Goal: Information Seeking & Learning: Learn about a topic

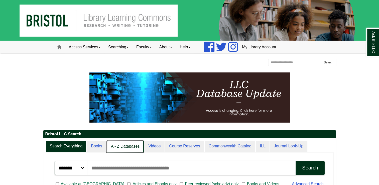
scroll to position [3, 2]
click at [130, 148] on link "A - Z Databases" at bounding box center [125, 146] width 37 height 12
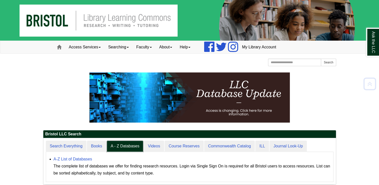
scroll to position [46, 292]
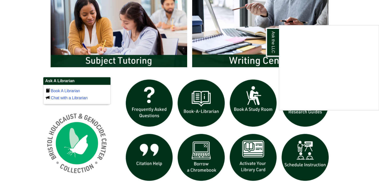
scroll to position [280, 0]
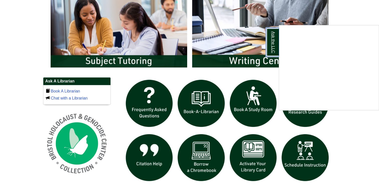
click at [272, 42] on link "Ask the LLC" at bounding box center [272, 42] width 13 height 29
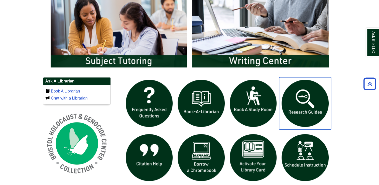
drag, startPoint x: 298, startPoint y: 93, endPoint x: 306, endPoint y: 97, distance: 9.3
click at [306, 97] on img "slideshow" at bounding box center [305, 103] width 52 height 52
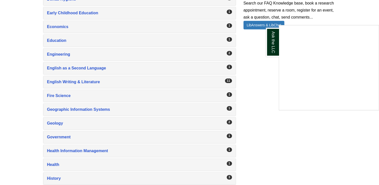
scroll to position [399, 0]
click at [184, 49] on div "Ask the LLC" at bounding box center [189, 92] width 379 height 185
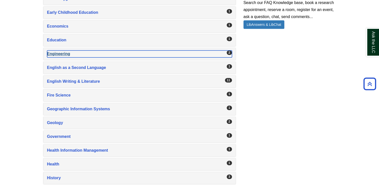
click at [67, 50] on div "Engineering , 2 guides" at bounding box center [139, 53] width 185 height 7
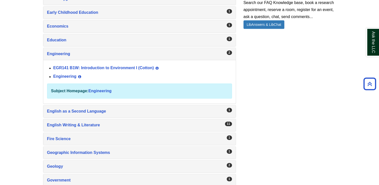
click at [87, 68] on div "EGR141 B1W: Introduction to Environment I (Cotton) View Guide Info" at bounding box center [142, 68] width 178 height 9
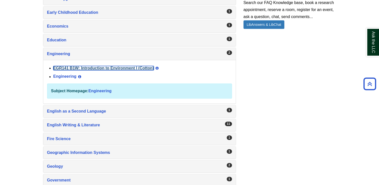
click at [88, 66] on link "EGR141 B1W: Introduction to Environment I (Cotton)" at bounding box center [103, 68] width 100 height 4
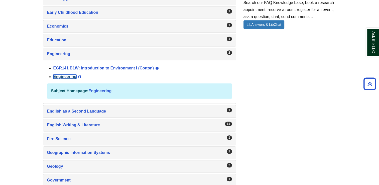
click at [68, 74] on link "Engineering" at bounding box center [64, 76] width 23 height 4
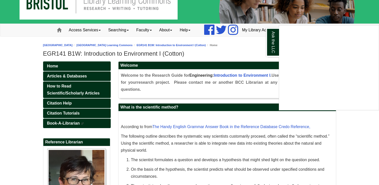
scroll to position [17, 0]
